Goal: Transaction & Acquisition: Purchase product/service

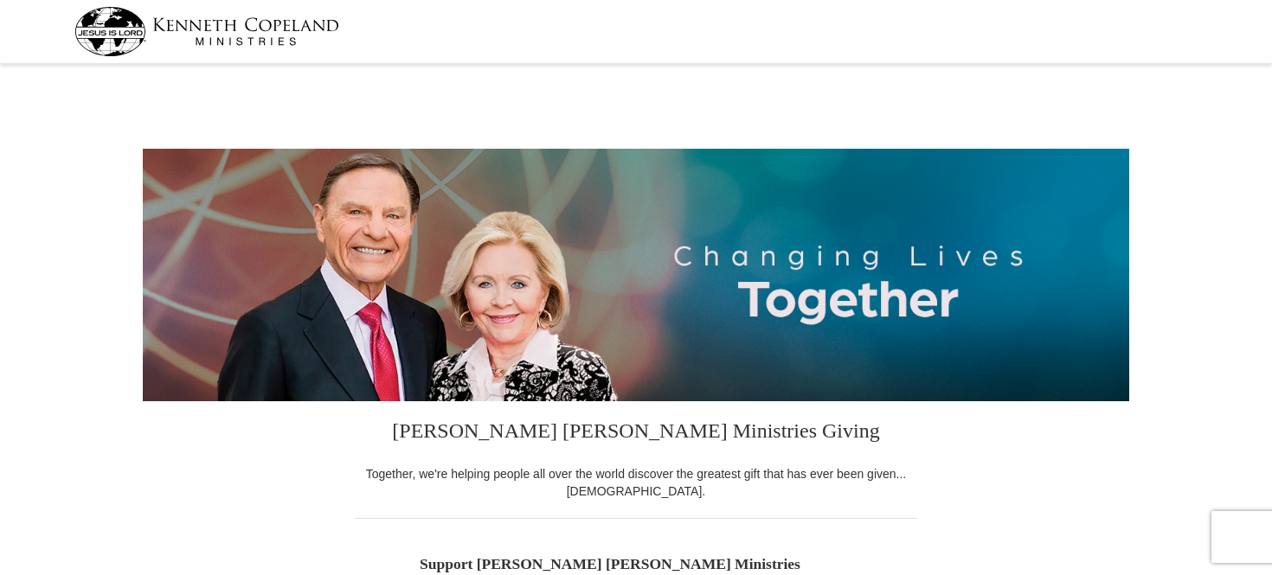
select select "MI"
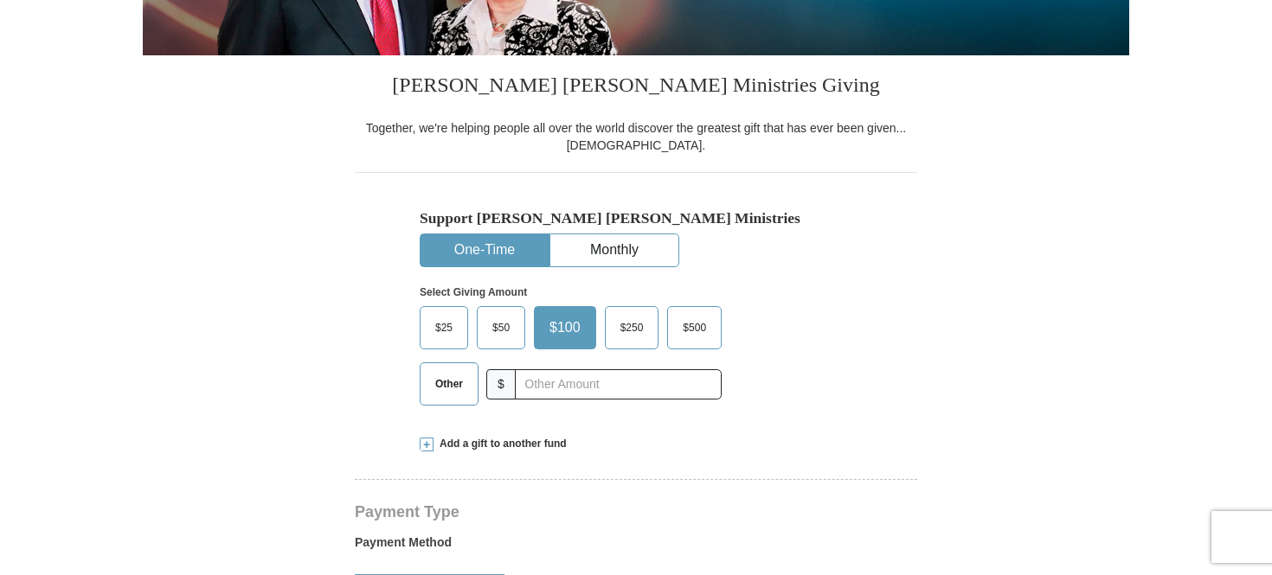
scroll to position [433, 0]
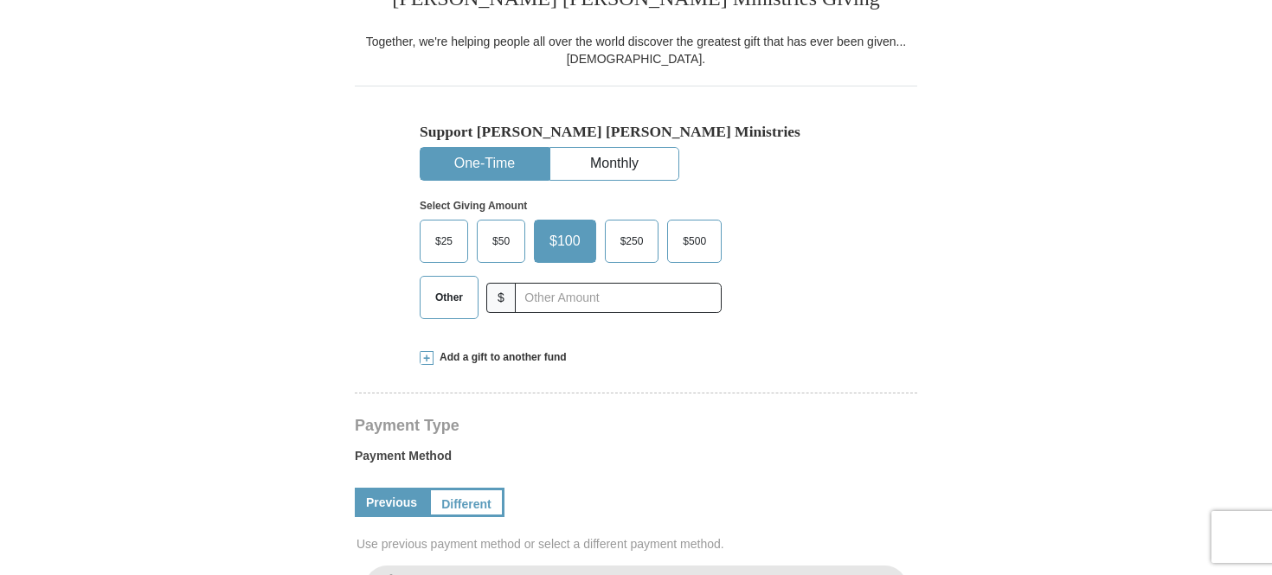
click at [446, 301] on span "Other" at bounding box center [449, 298] width 45 height 26
click at [0, 0] on input "Other" at bounding box center [0, 0] width 0 height 0
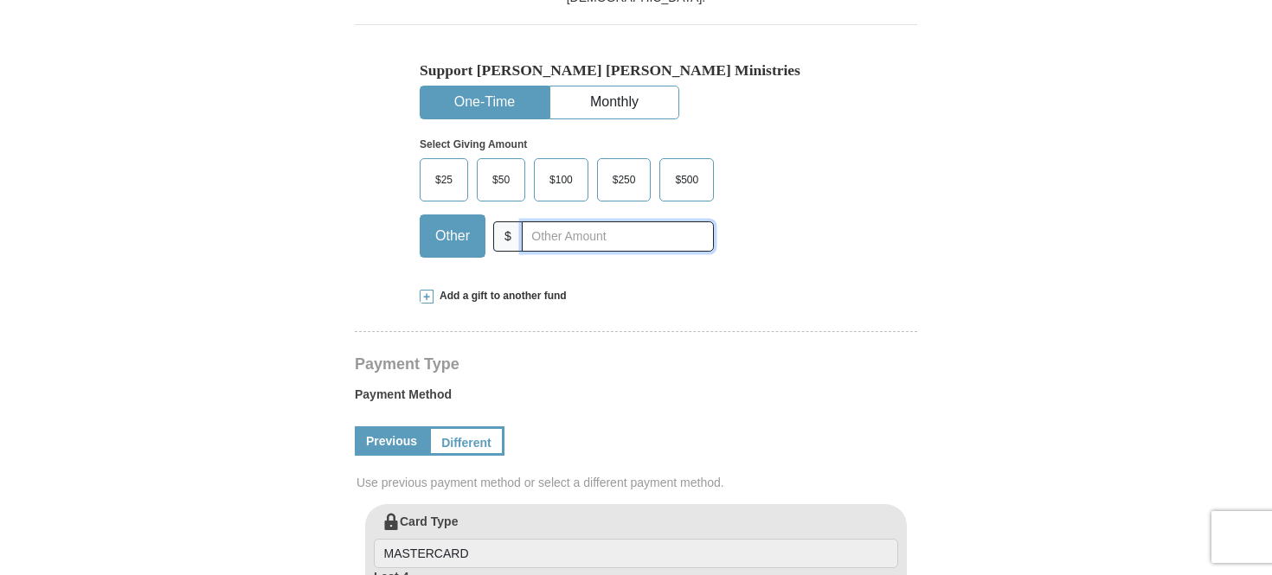
scroll to position [606, 0]
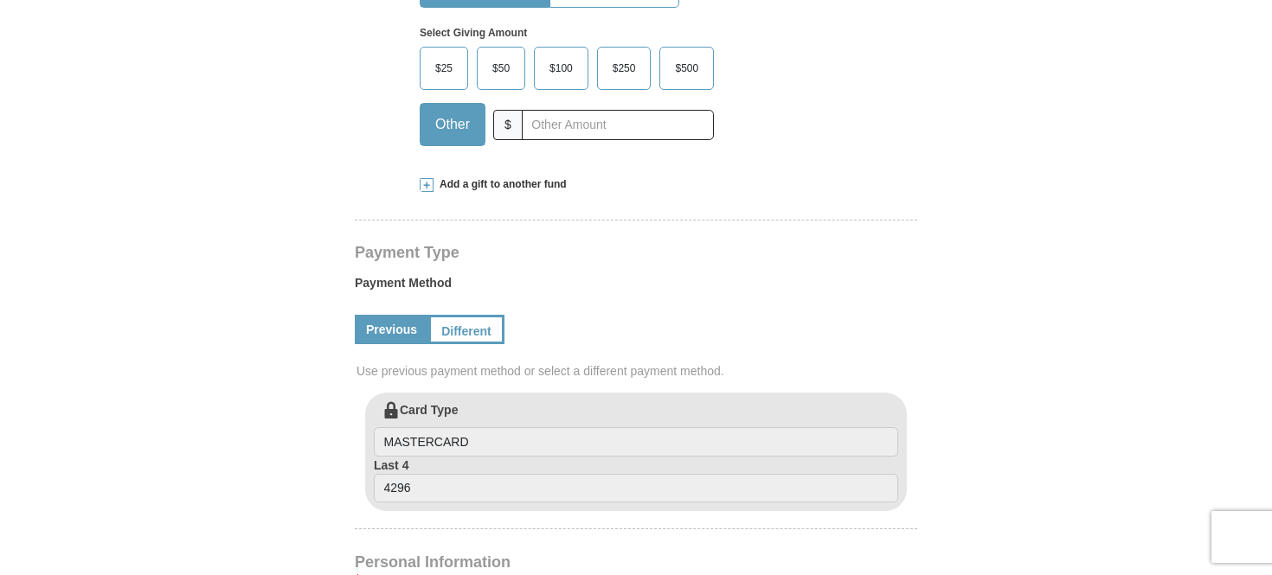
click at [489, 182] on span "Add a gift to another fund" at bounding box center [499, 184] width 133 height 15
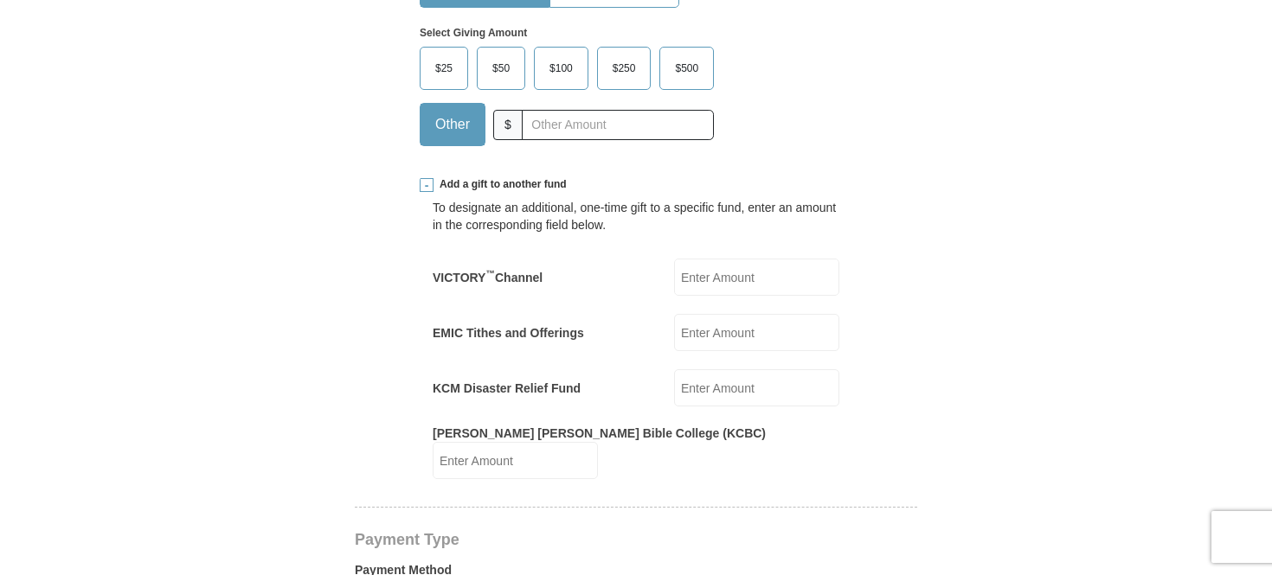
click at [691, 273] on input "VICTORY ™ Channel" at bounding box center [756, 277] width 165 height 37
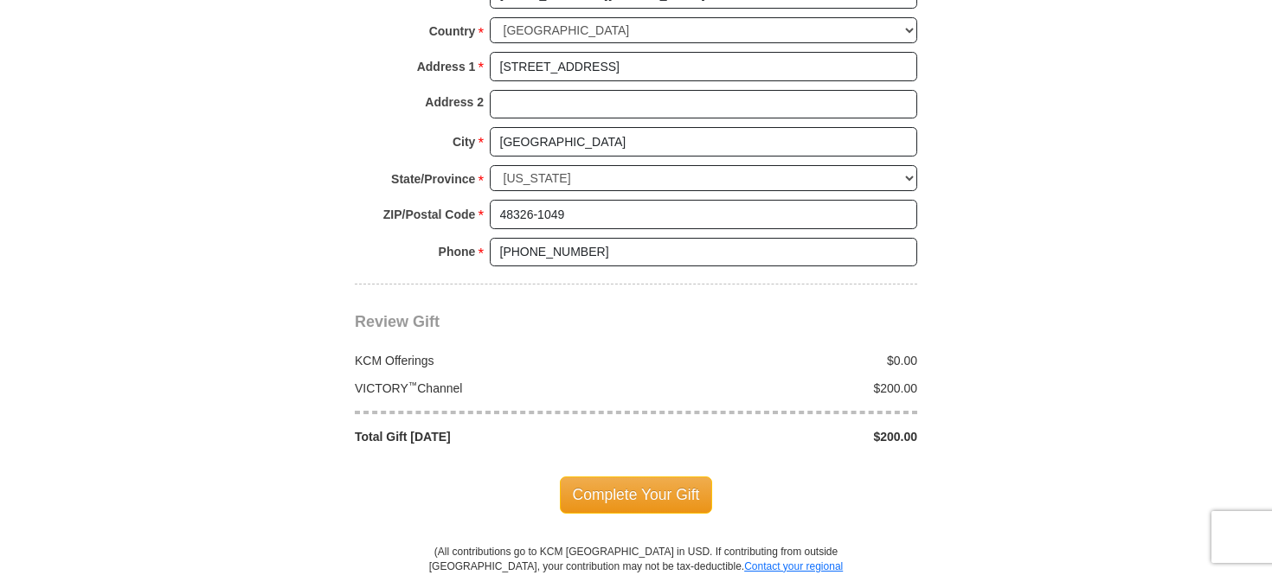
scroll to position [1730, 0]
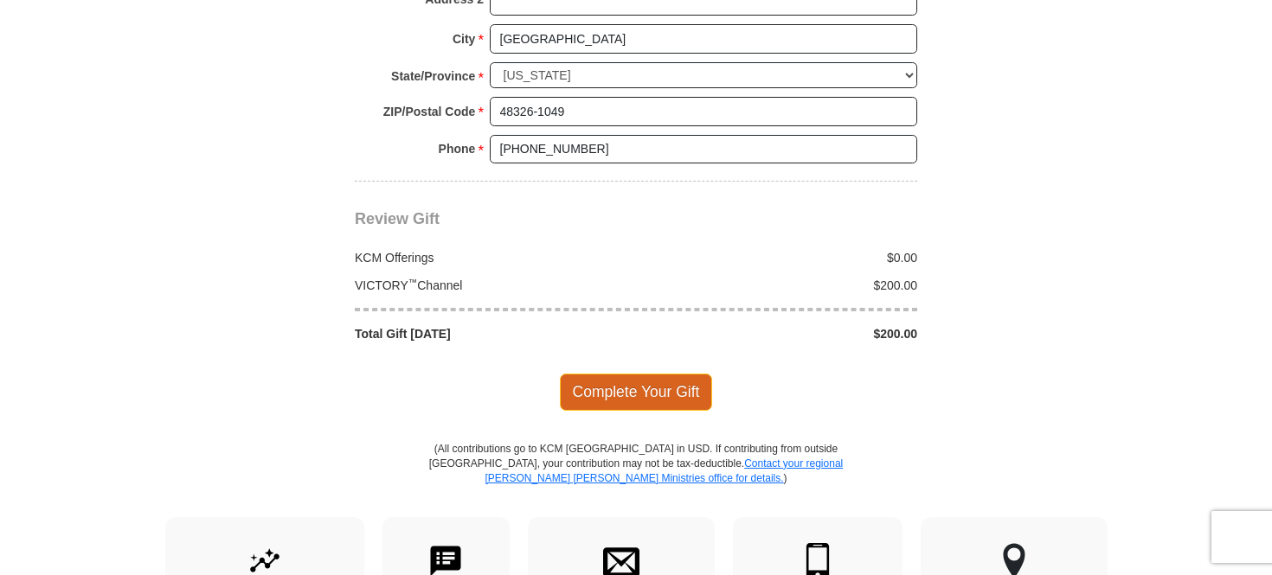
type input "200.00"
click at [631, 374] on span "Complete Your Gift" at bounding box center [636, 392] width 153 height 36
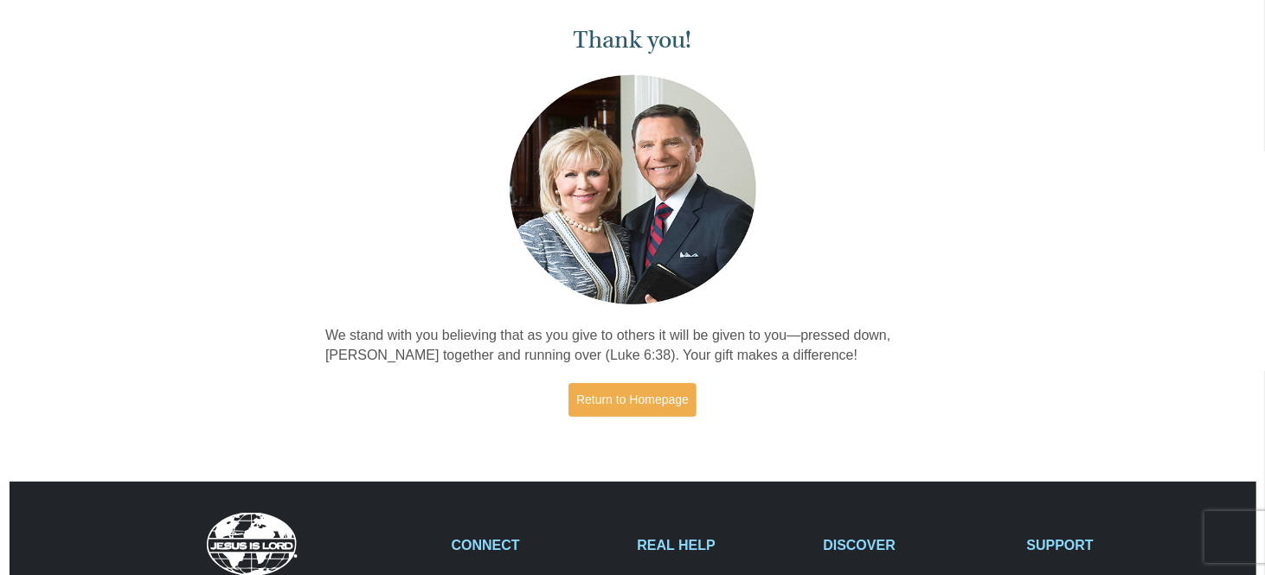
scroll to position [173, 0]
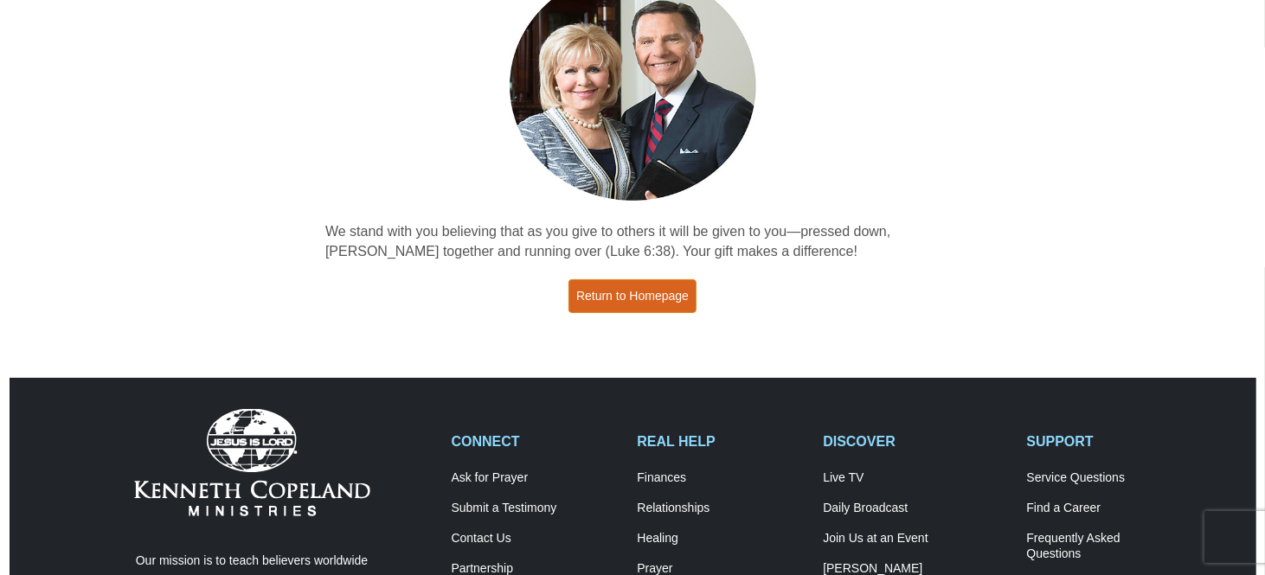
click at [630, 296] on link "Return to Homepage" at bounding box center [632, 296] width 128 height 34
